Goal: Find specific page/section: Find specific page/section

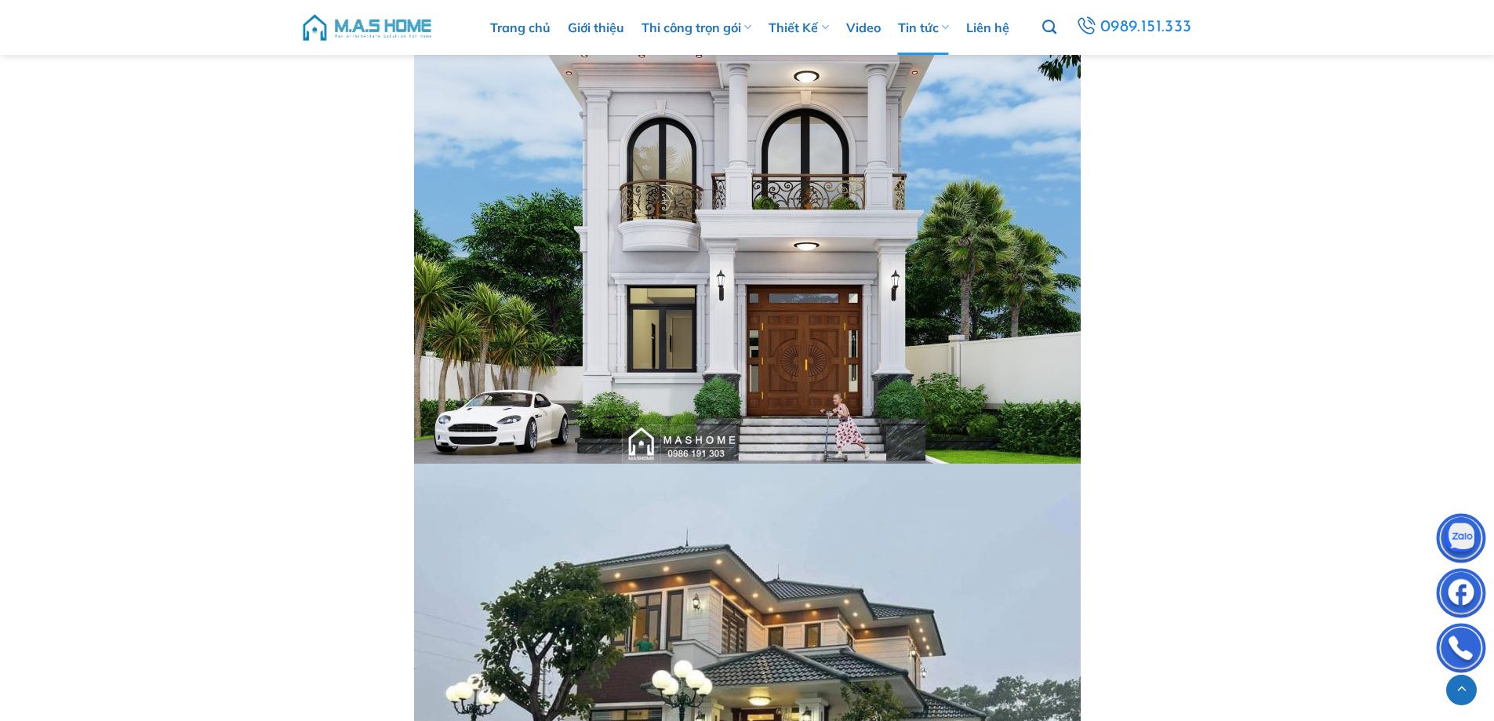
scroll to position [13414, 0]
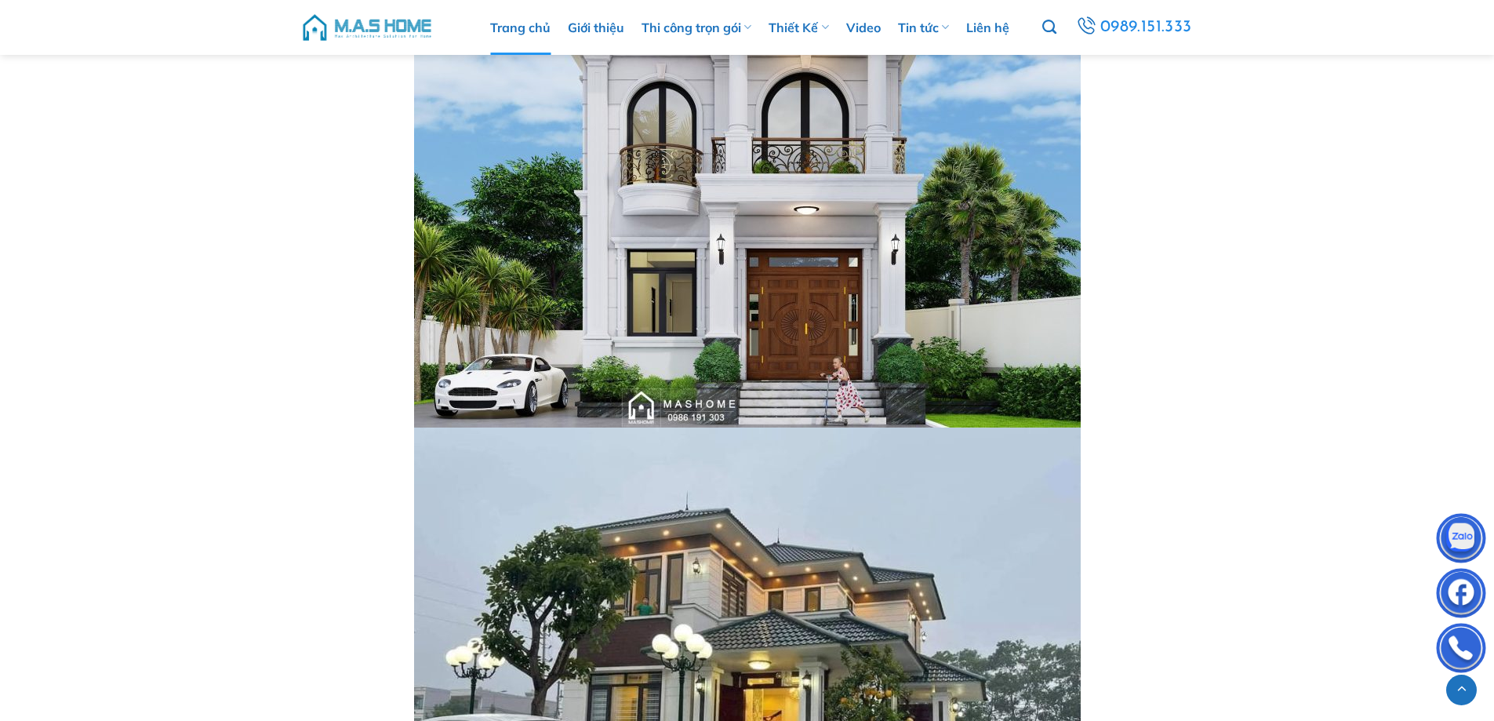
click at [531, 31] on link "Trang chủ" at bounding box center [520, 27] width 60 height 55
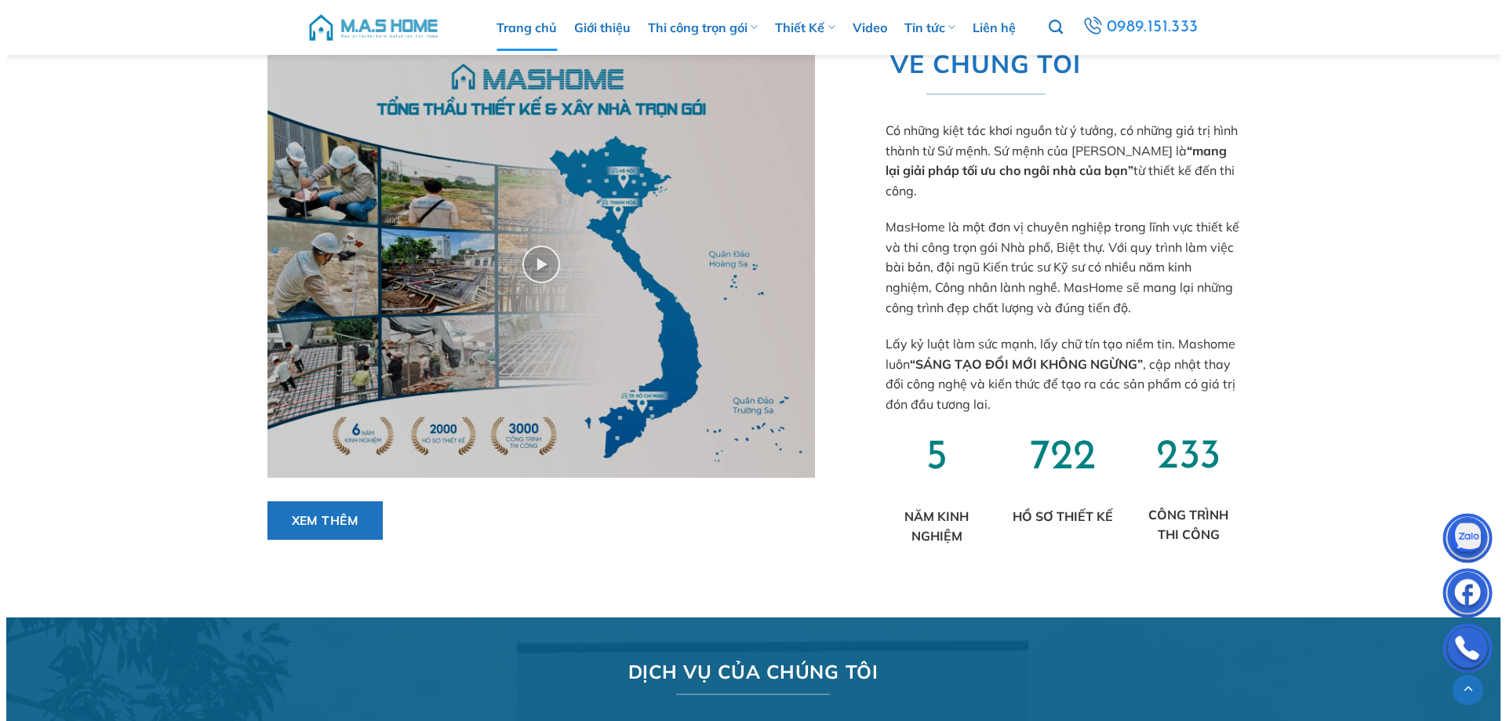
scroll to position [862, 0]
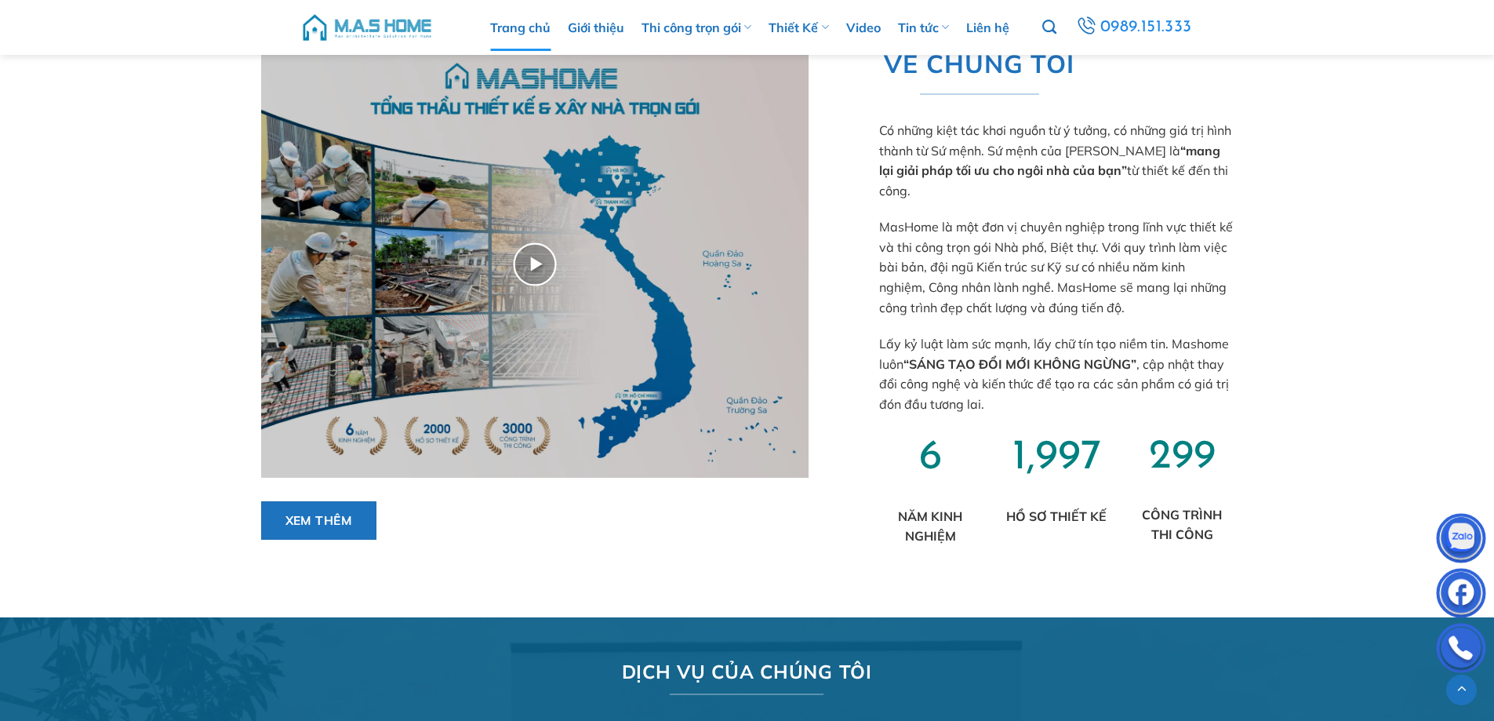
click at [544, 261] on img at bounding box center [535, 264] width 548 height 426
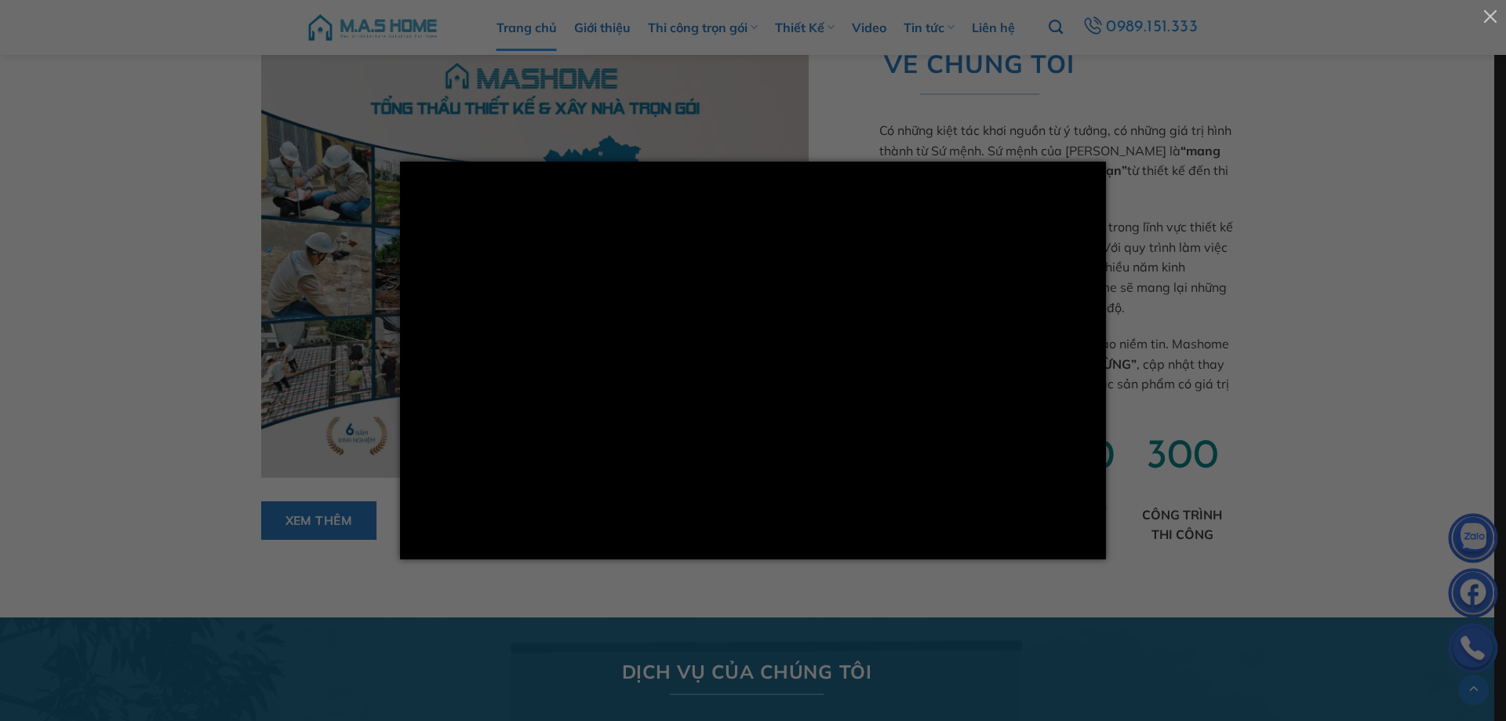
scroll to position [863, 0]
click at [1201, 340] on div at bounding box center [753, 360] width 1506 height 721
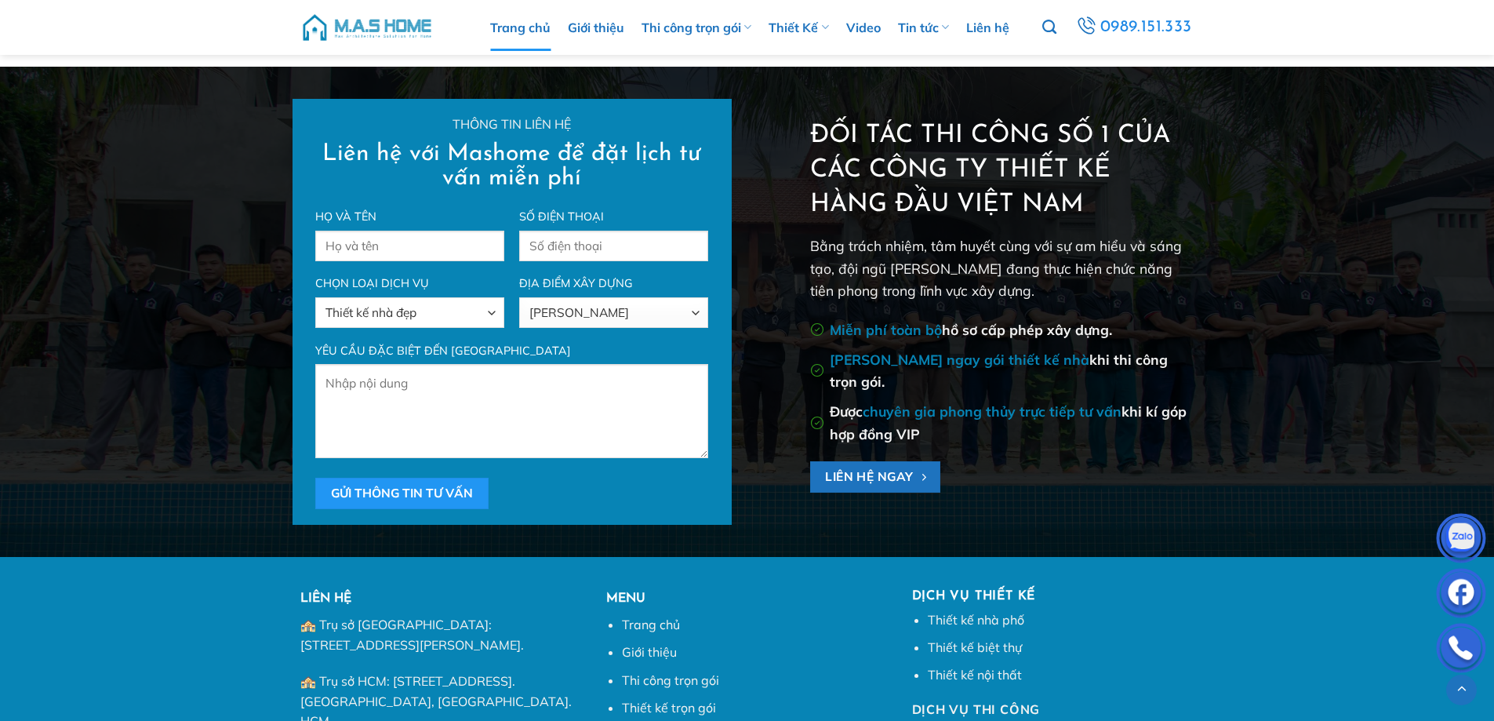
scroll to position [5723, 0]
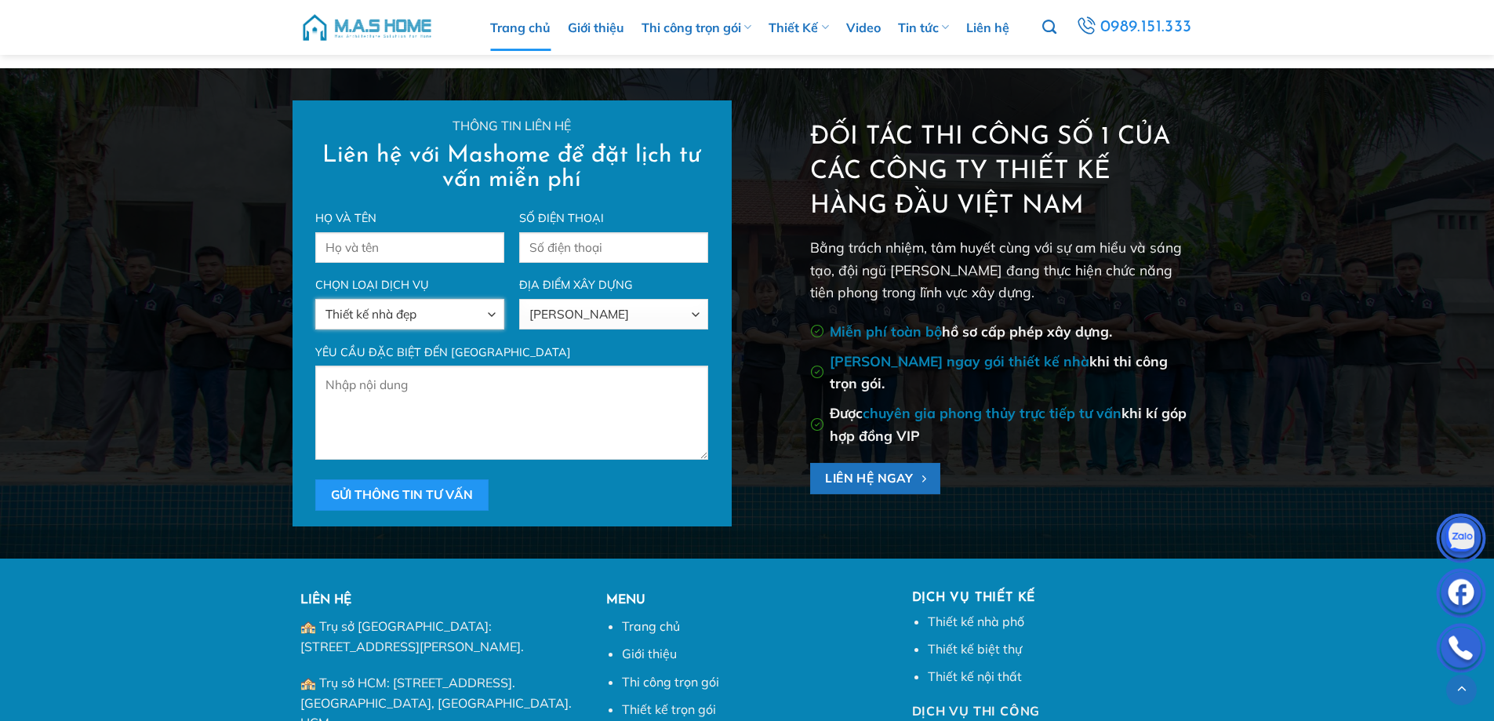
click at [392, 308] on select "Thiết kế nhà đẹp Xây nhà trọn gói Cải tạo nhà ở Giám sát thi công" at bounding box center [409, 314] width 188 height 31
click at [558, 322] on select "[GEOGRAPHIC_DATA] [GEOGRAPHIC_DATA] [GEOGRAPHIC_DATA] [GEOGRAPHIC_DATA] [GEOGRA…" at bounding box center [613, 314] width 188 height 31
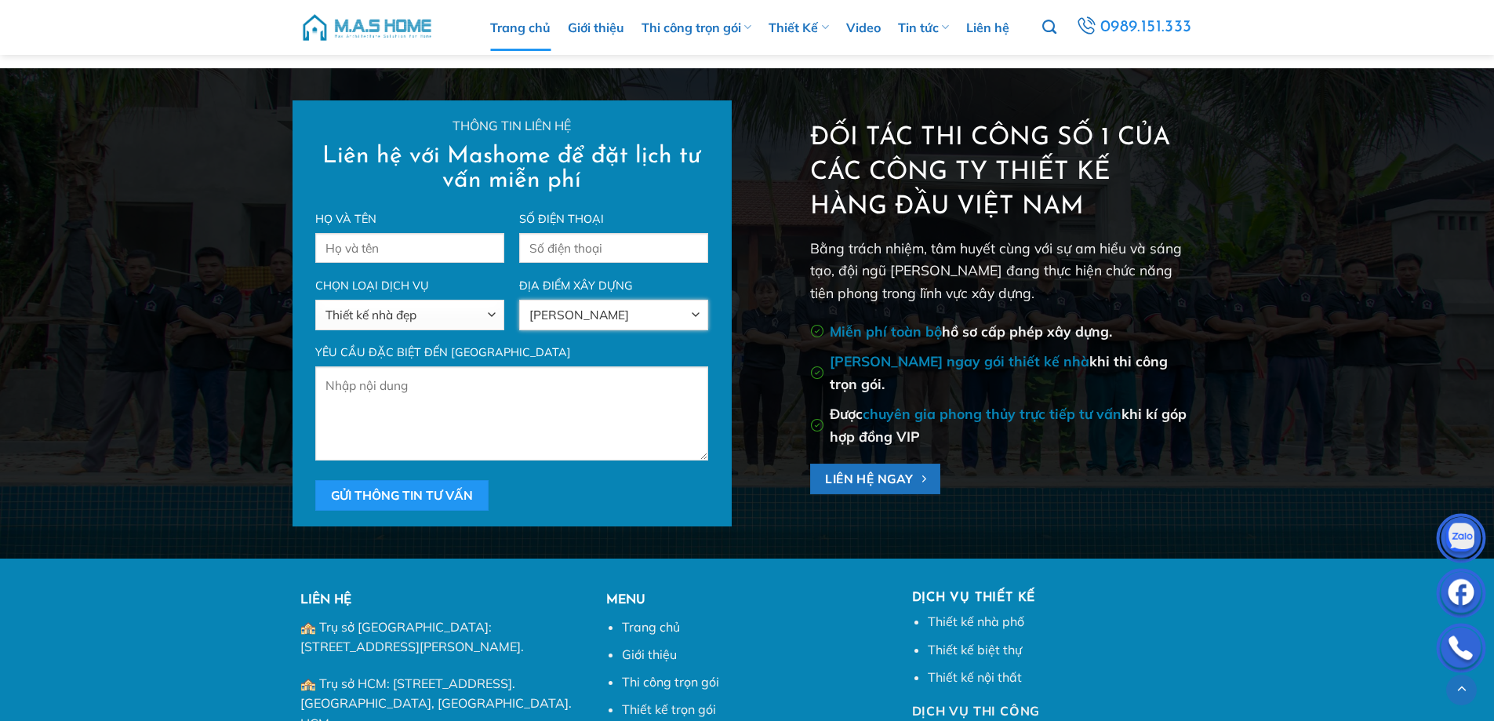
scroll to position [5724, 0]
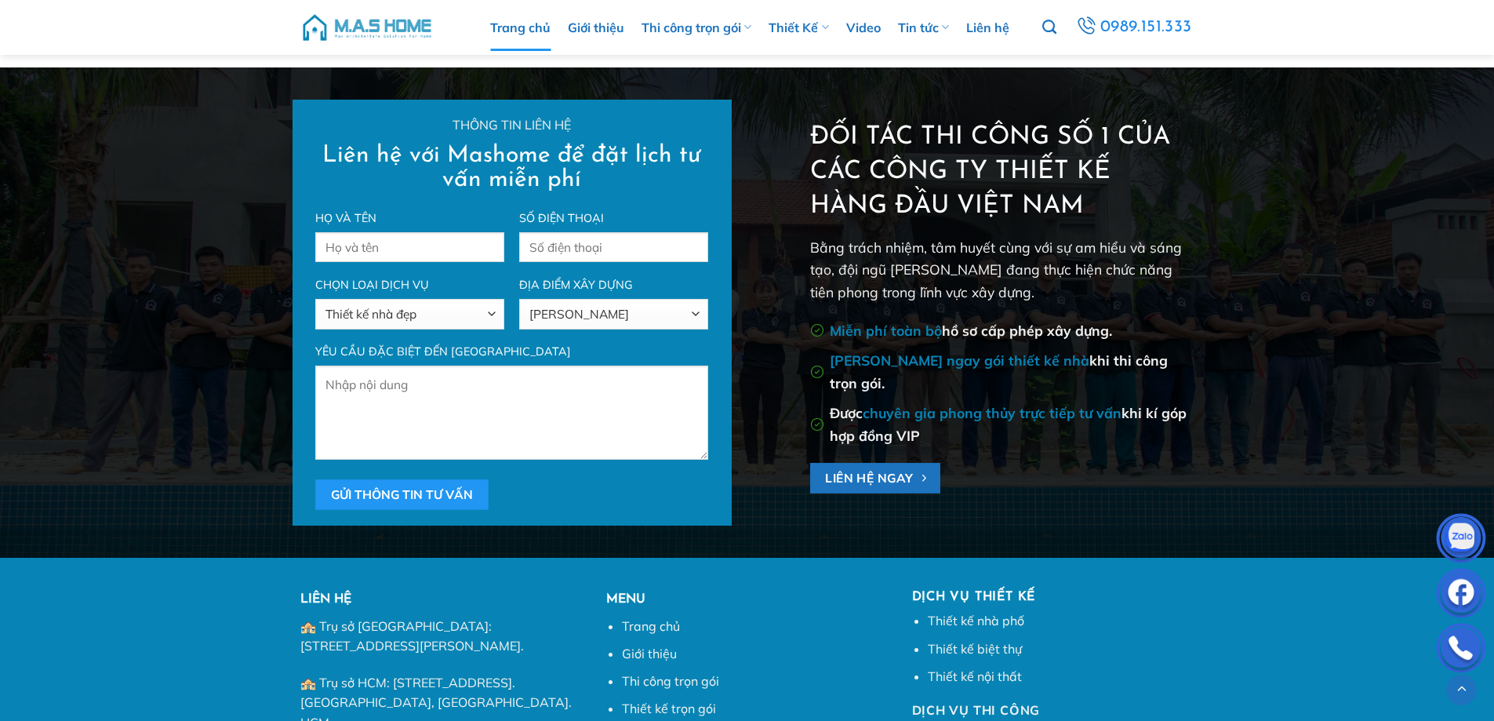
click at [599, 362] on p "Yêu cầu đặc biệt đến [GEOGRAPHIC_DATA] Gửi thông tin tư vấn" at bounding box center [511, 425] width 392 height 169
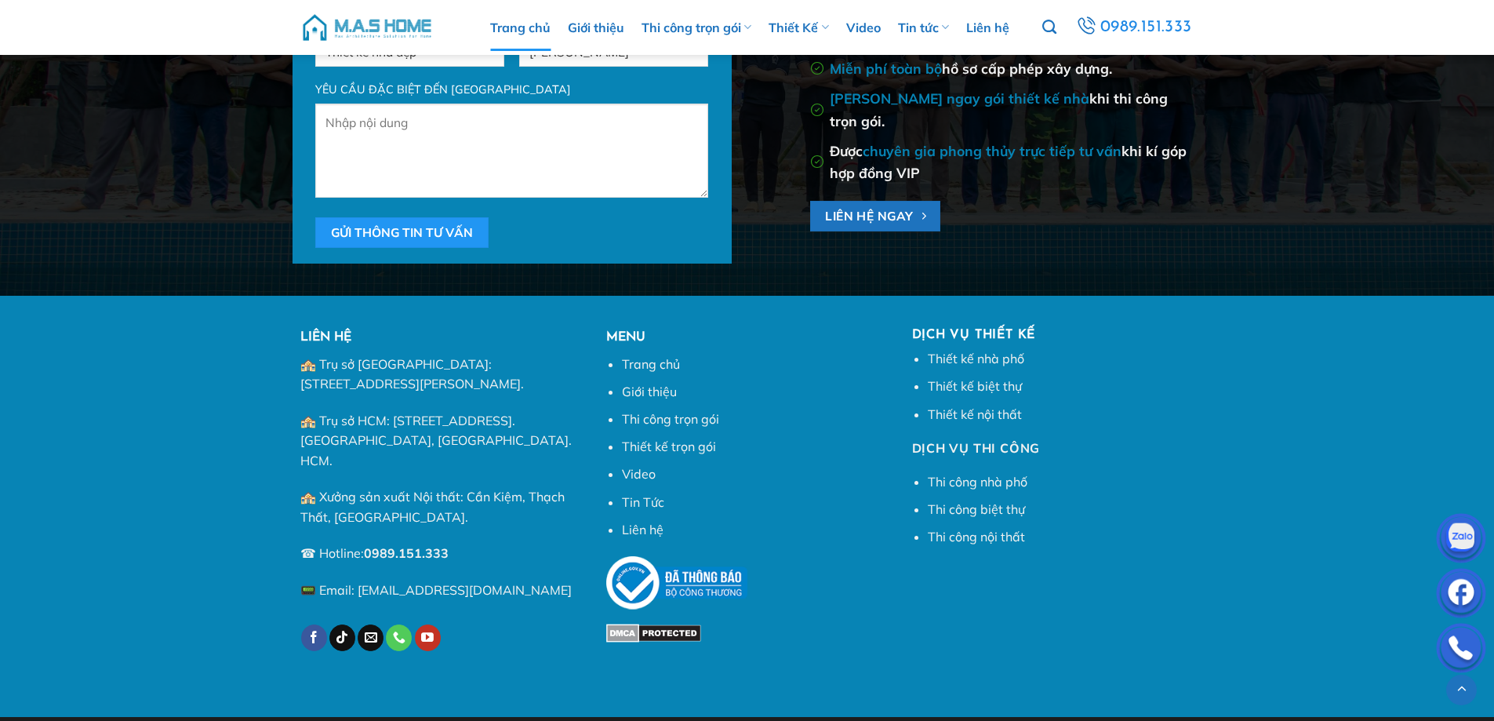
scroll to position [6000, 0]
